Goal: Task Accomplishment & Management: Manage account settings

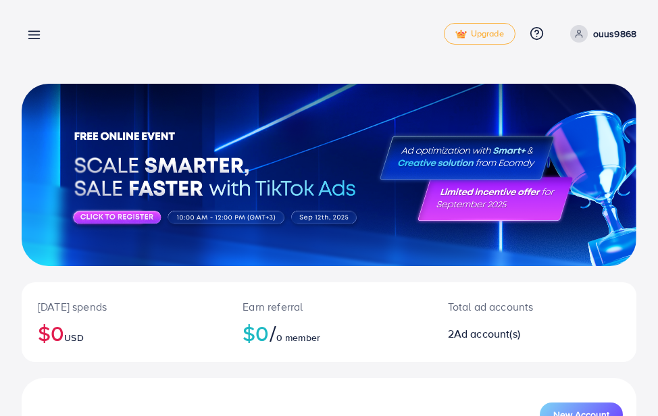
click at [341, 383] on div "New Account" at bounding box center [329, 410] width 615 height 62
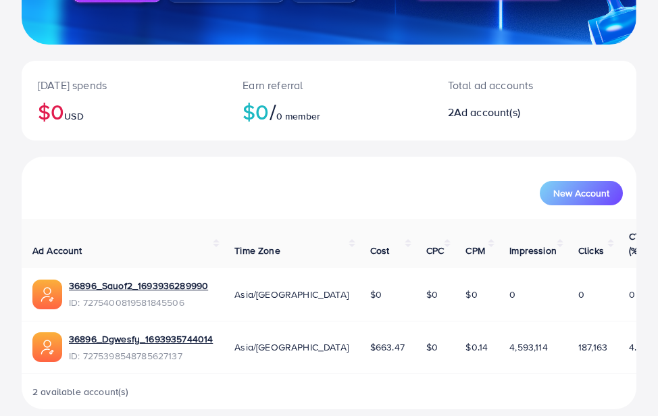
scroll to position [223, 0]
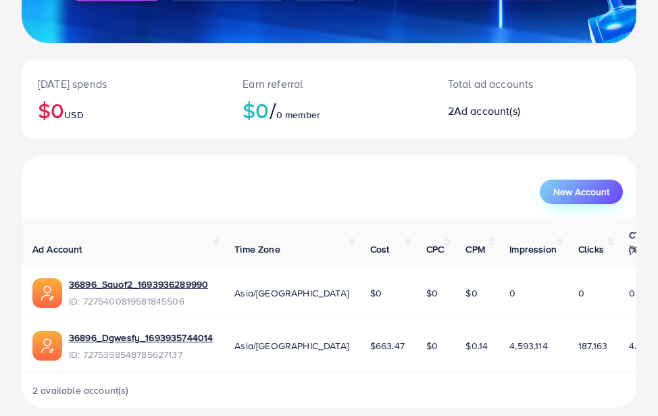
click at [577, 190] on span "New Account" at bounding box center [582, 191] width 56 height 9
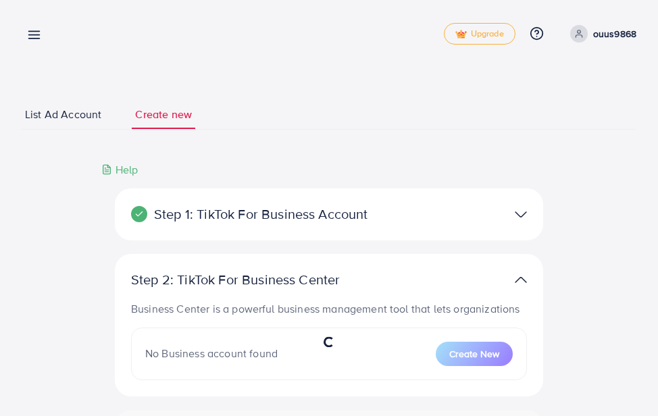
select select
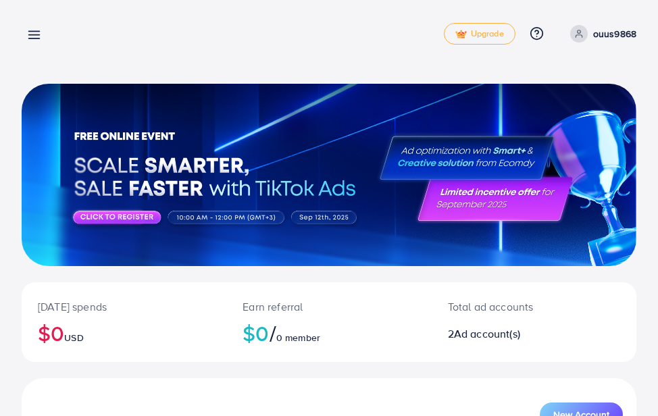
click at [606, 33] on p "ouus9868" at bounding box center [615, 34] width 43 height 16
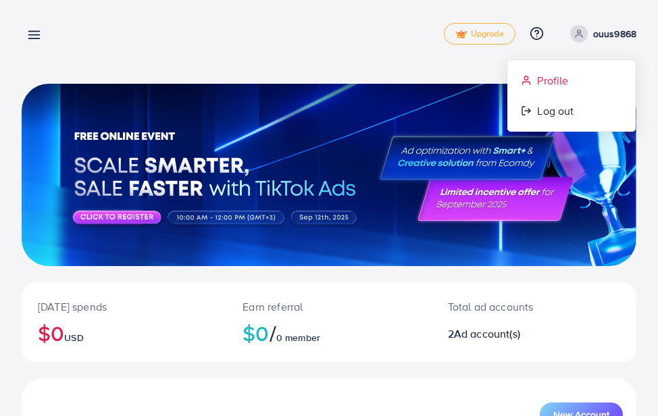
click at [554, 83] on span "Profile" at bounding box center [552, 80] width 31 height 16
select select "****"
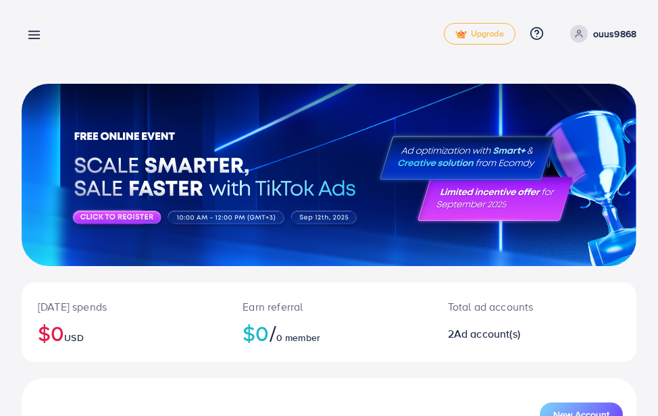
click at [544, 197] on div at bounding box center [329, 175] width 615 height 183
